Goal: Task Accomplishment & Management: Manage account settings

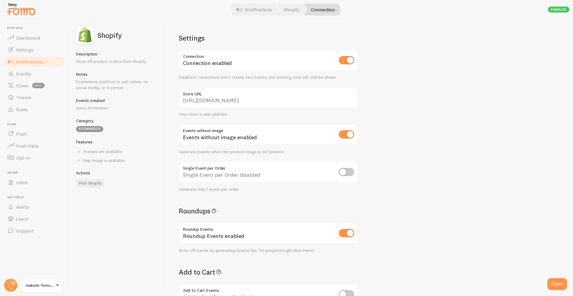
click at [55, 283] on span at bounding box center [57, 285] width 7 height 7
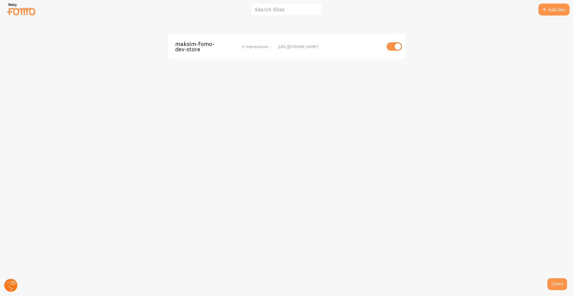
click at [11, 289] on circle at bounding box center [10, 285] width 13 height 13
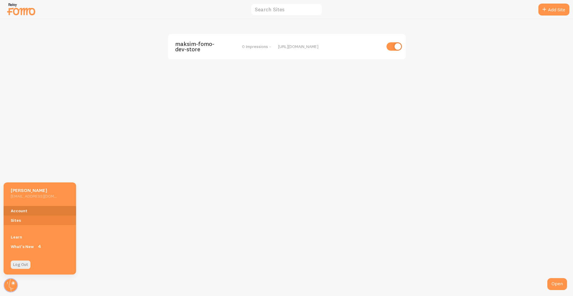
click at [37, 209] on link "Account" at bounding box center [40, 211] width 73 height 10
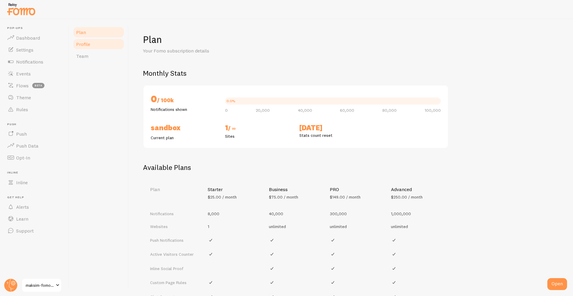
click at [98, 44] on link "Profile" at bounding box center [99, 44] width 52 height 12
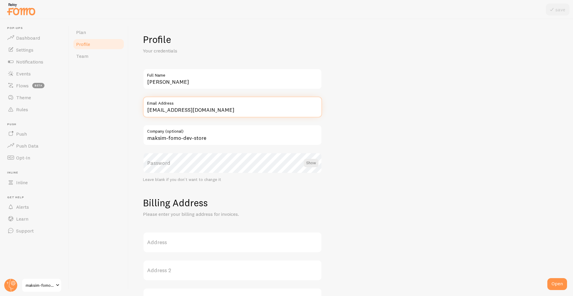
click at [198, 112] on input "mklimovich+shopify2@relaycommerce.io" at bounding box center [232, 107] width 179 height 21
click at [20, 39] on span "Dashboard" at bounding box center [28, 38] width 24 height 6
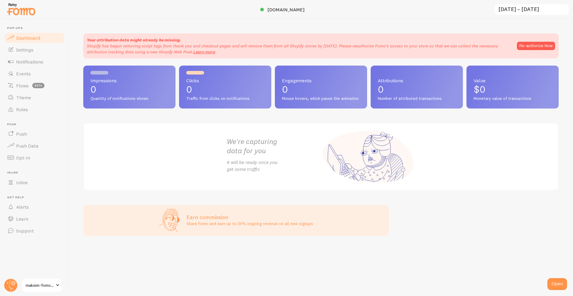
click at [287, 152] on h2 "We're capturing data for you" at bounding box center [274, 146] width 94 height 19
click at [28, 85] on link "Flows beta" at bounding box center [34, 86] width 61 height 12
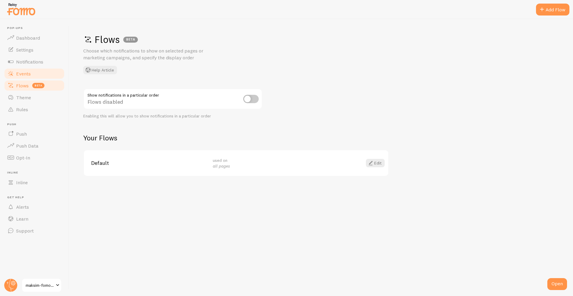
click at [24, 72] on span "Events" at bounding box center [23, 74] width 15 height 6
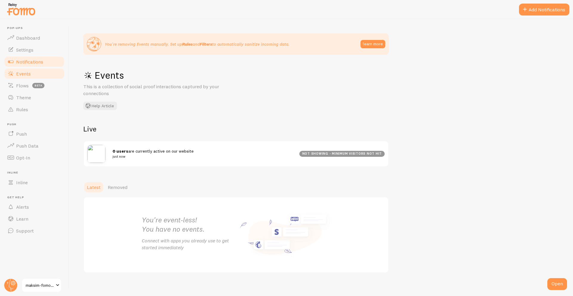
click at [36, 59] on span "Notifications" at bounding box center [29, 62] width 27 height 6
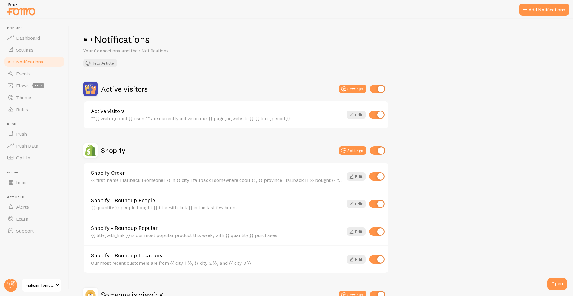
click at [121, 155] on h2 "Shopify" at bounding box center [113, 150] width 24 height 9
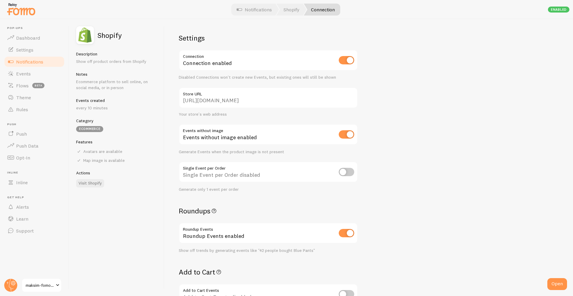
click at [255, 101] on input "https://maksim-fomo-dev-store.myshopify.com" at bounding box center [268, 97] width 179 height 21
click at [16, 38] on span "Dashboard" at bounding box center [28, 38] width 24 height 6
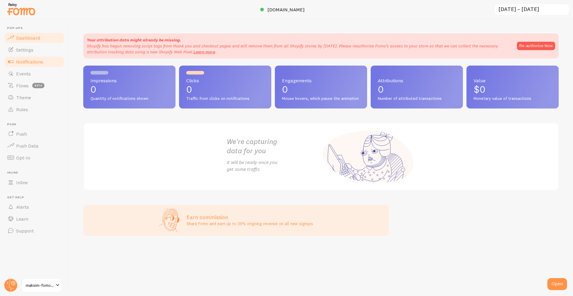
click at [36, 58] on link "Notifications" at bounding box center [34, 62] width 61 height 12
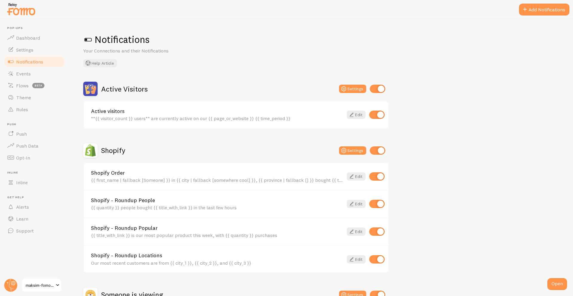
click at [43, 281] on link "maksim-fomo-dev-store" at bounding box center [41, 285] width 40 height 14
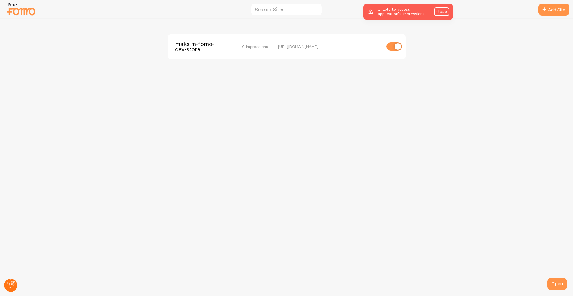
click at [11, 282] on circle at bounding box center [10, 285] width 13 height 13
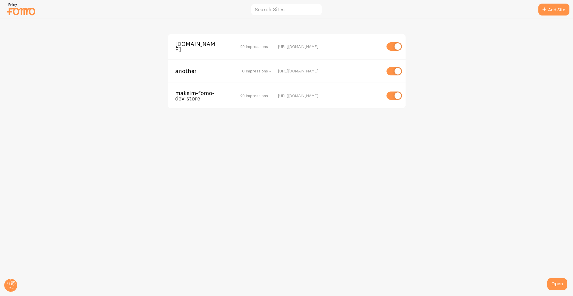
click at [190, 95] on span "maksim-fomo-dev-store" at bounding box center [199, 95] width 48 height 11
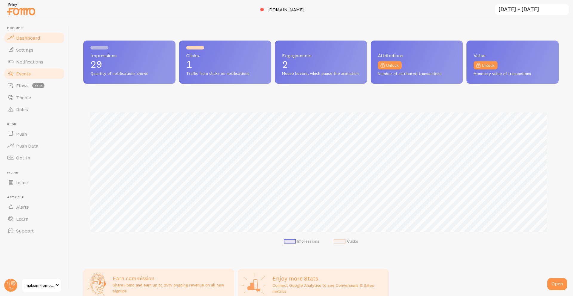
scroll to position [157, 471]
click at [49, 63] on link "Notifications" at bounding box center [34, 62] width 61 height 12
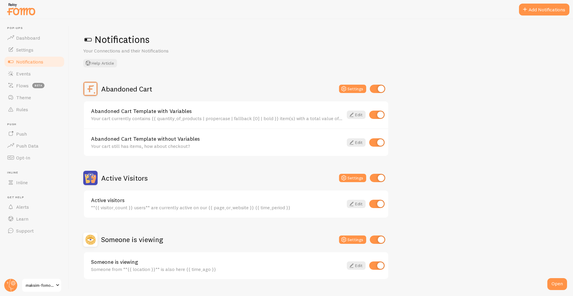
click at [530, 16] on div at bounding box center [286, 9] width 573 height 19
click at [531, 13] on button "Add Notifications" at bounding box center [544, 10] width 50 height 12
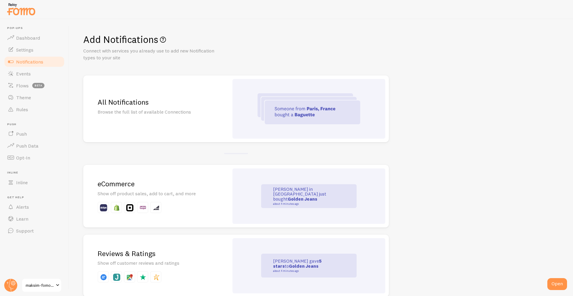
click at [182, 183] on h2 "eCommerce" at bounding box center [156, 183] width 117 height 9
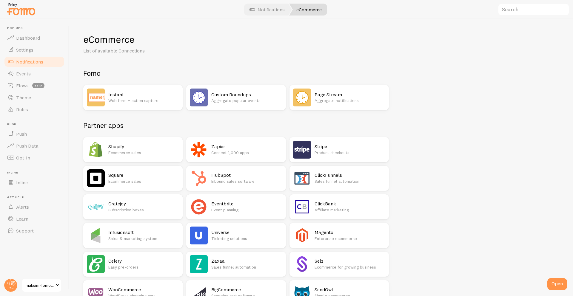
click at [128, 157] on div "Shopify Ecommerce sales" at bounding box center [143, 150] width 71 height 18
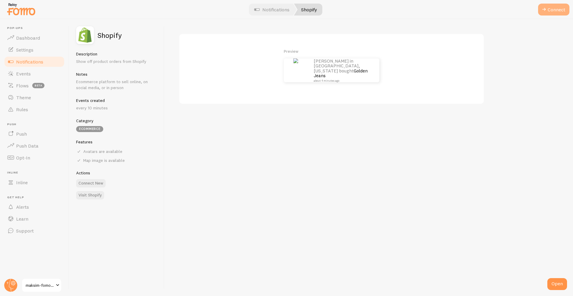
click at [561, 14] on button "Connect" at bounding box center [553, 10] width 31 height 12
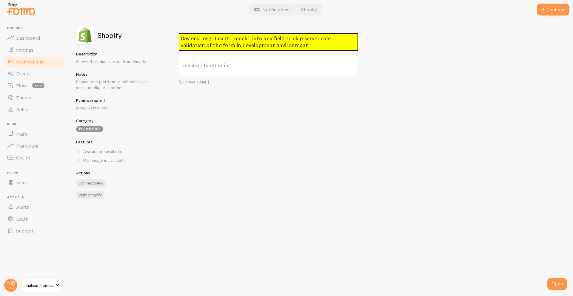
click at [225, 66] on label "myshopify domain" at bounding box center [268, 65] width 179 height 21
click at [225, 66] on input "myshopify domain" at bounding box center [268, 65] width 179 height 21
paste input "[DOMAIN_NAME]"
type input "[DOMAIN_NAME]"
click at [545, 10] on span at bounding box center [542, 9] width 7 height 7
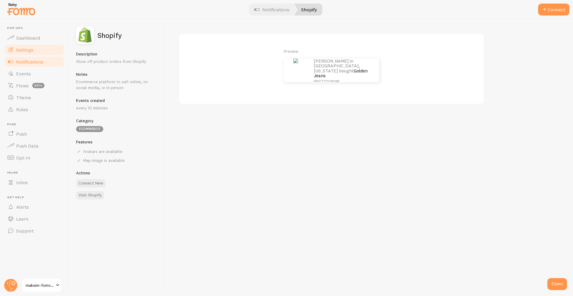
click at [33, 44] on link "Settings" at bounding box center [34, 50] width 61 height 12
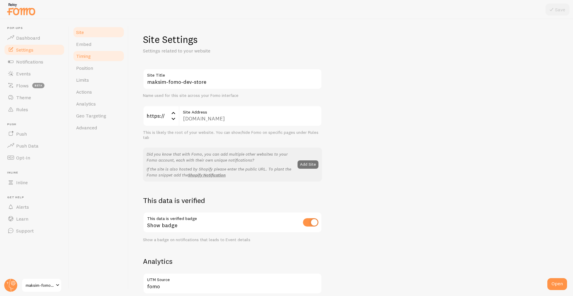
click at [107, 53] on link "Timing" at bounding box center [99, 56] width 52 height 12
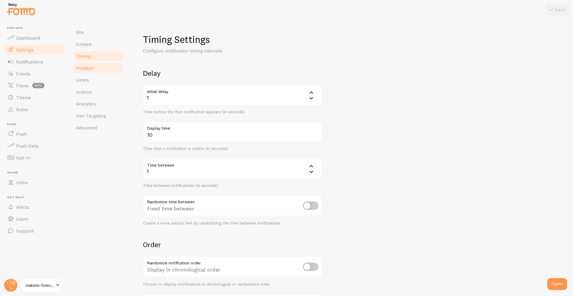
click at [91, 71] on link "Position" at bounding box center [99, 68] width 52 height 12
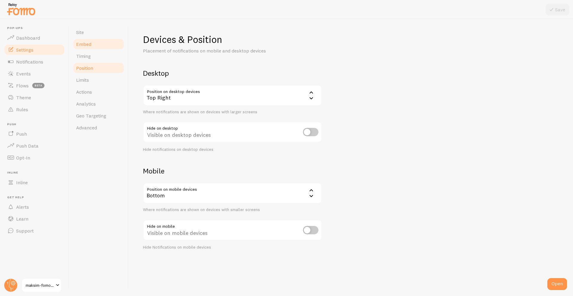
click at [96, 47] on link "Embed" at bounding box center [99, 44] width 52 height 12
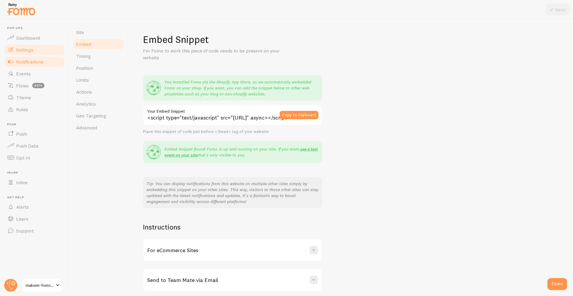
click at [27, 63] on span "Notifications" at bounding box center [29, 62] width 27 height 6
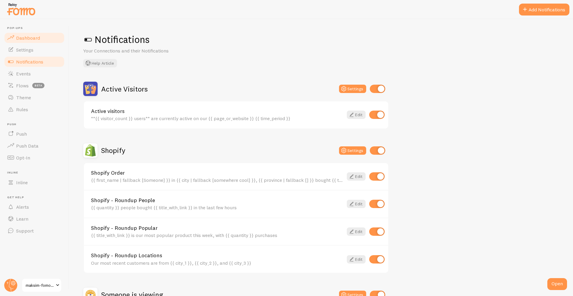
click at [29, 39] on span "Dashboard" at bounding box center [28, 38] width 24 height 6
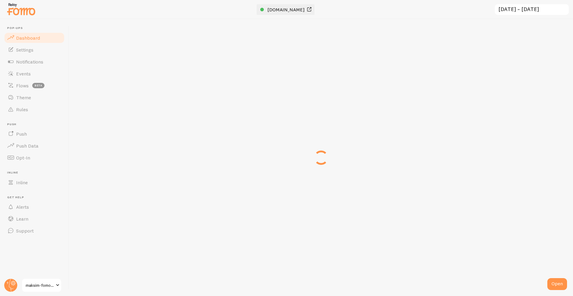
click at [283, 8] on span "[DOMAIN_NAME]" at bounding box center [285, 10] width 37 height 6
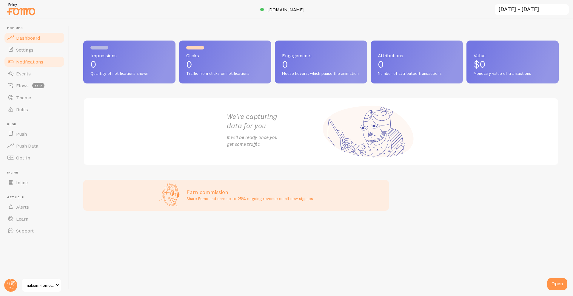
click at [42, 63] on span "Notifications" at bounding box center [29, 62] width 27 height 6
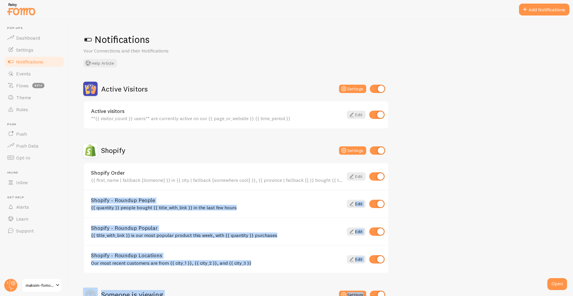
drag, startPoint x: 289, startPoint y: 296, endPoint x: 419, endPoint y: 64, distance: 265.2
click at [419, 64] on div "Notifications Your Connections and their Notifications Help Article Active Visi…" at bounding box center [321, 157] width 504 height 277
